Goal: Obtain resource: Obtain resource

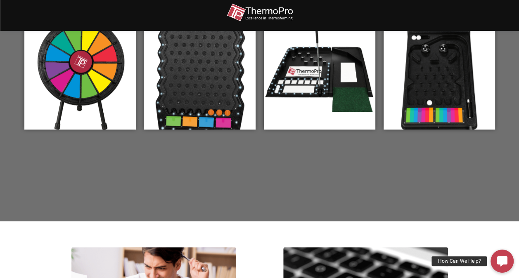
scroll to position [289, 0]
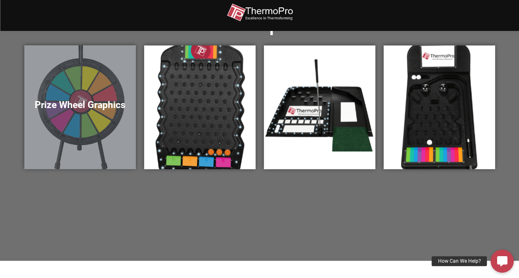
click at [77, 128] on div "Prize Wheel Graphics" at bounding box center [80, 107] width 112 height 124
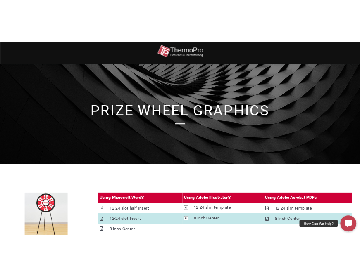
scroll to position [41, 0]
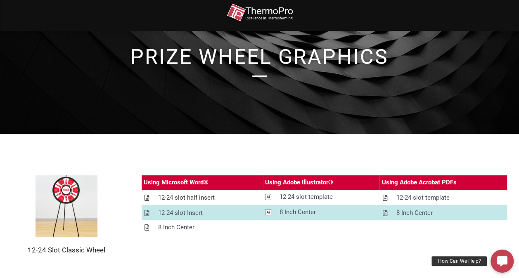
click at [199, 197] on div "12-24 slot half insert" at bounding box center [186, 198] width 57 height 10
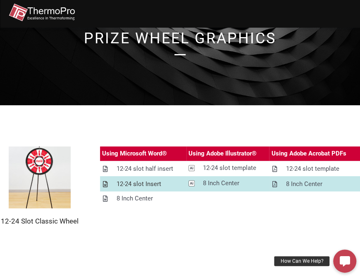
click at [150, 184] on div "12-24 slot Insert" at bounding box center [139, 184] width 45 height 10
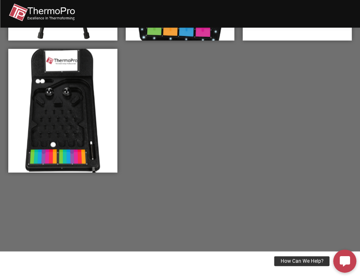
scroll to position [248, 0]
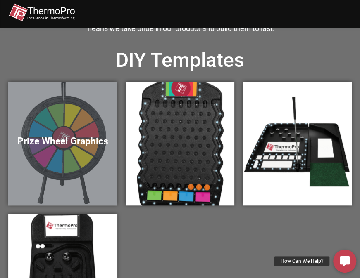
click at [76, 148] on h5 "Prize Wheel Graphics" at bounding box center [63, 142] width 93 height 12
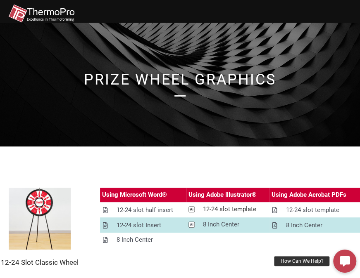
click at [241, 208] on div "12-24 slot template" at bounding box center [229, 210] width 53 height 10
